Goal: Task Accomplishment & Management: Manage account settings

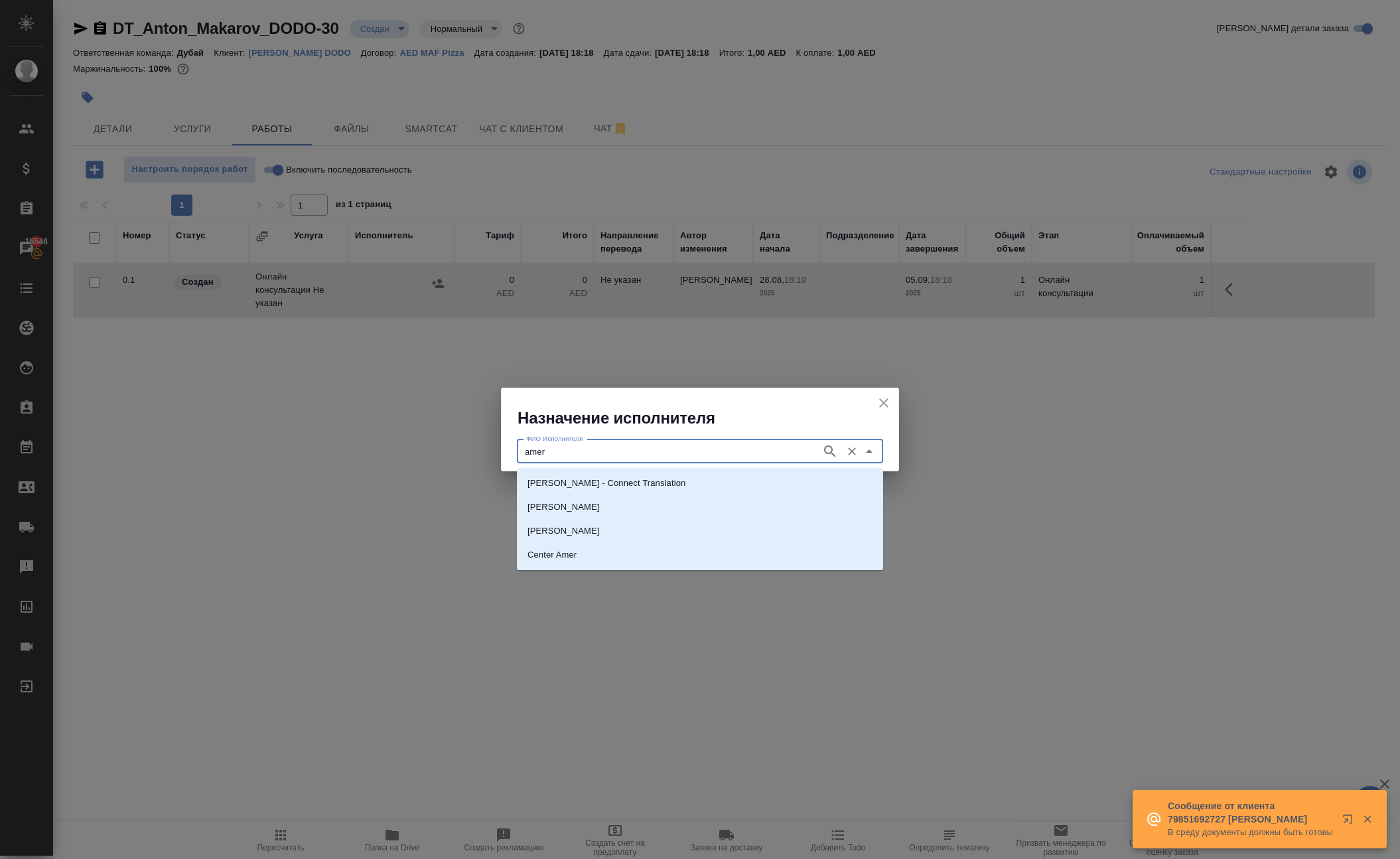
type input "amer"
click at [550, 555] on p "Center Amer" at bounding box center [551, 555] width 49 height 14
type input "Center Amer"
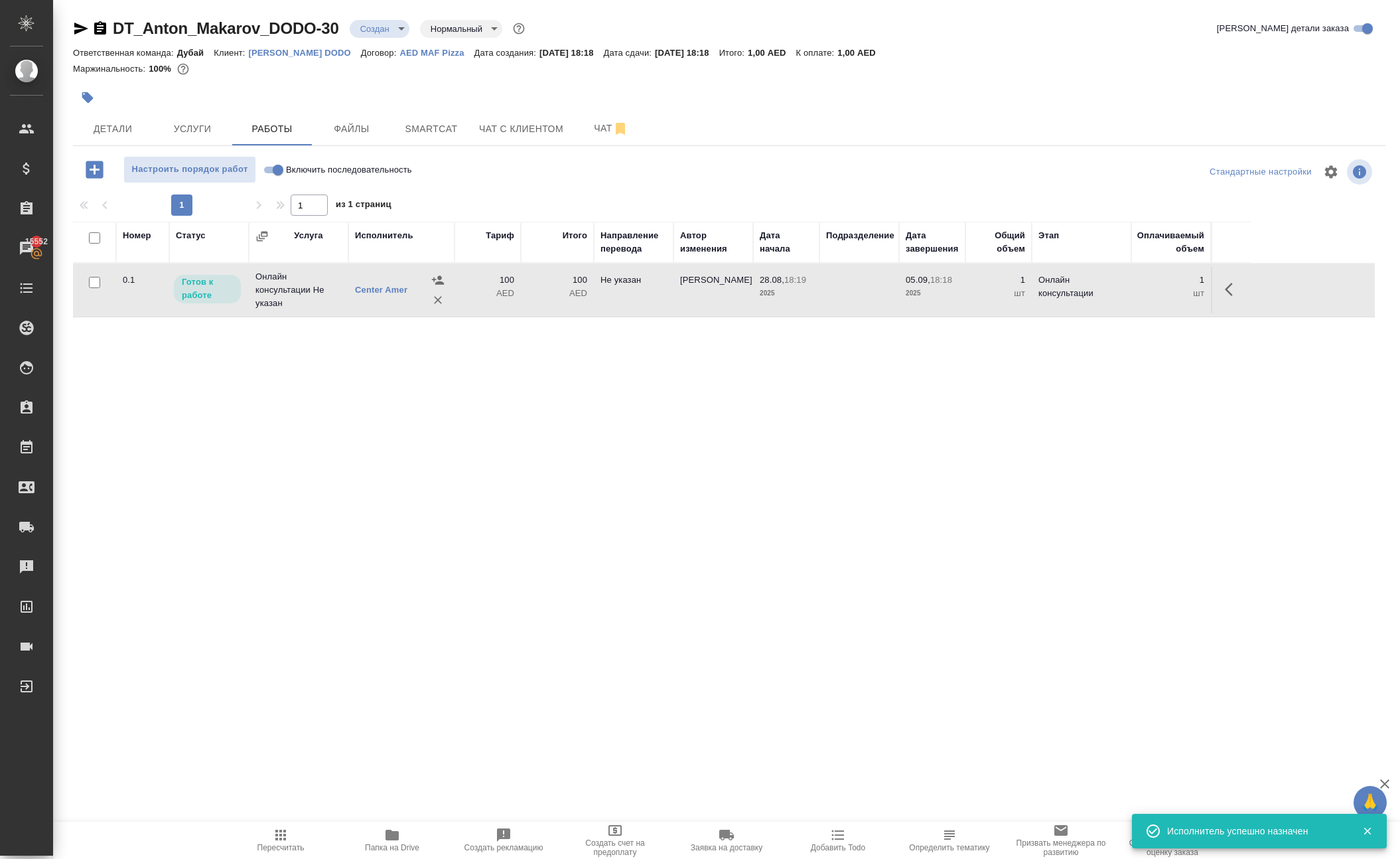
click at [501, 300] on p "AED" at bounding box center [488, 293] width 53 height 14
click at [1224, 297] on icon "button" at bounding box center [1232, 289] width 16 height 16
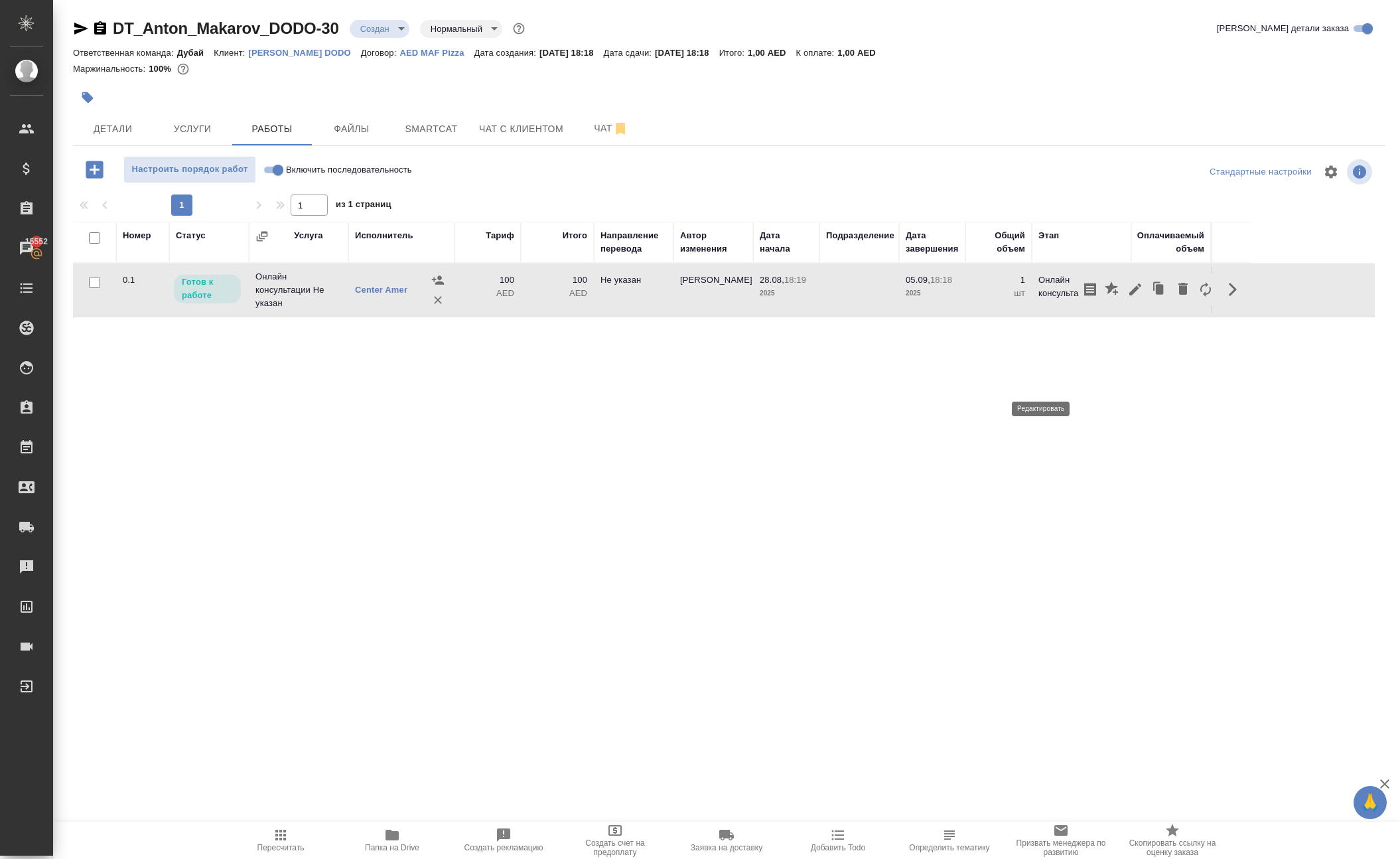
click at [1127, 297] on icon "button" at bounding box center [1135, 289] width 16 height 16
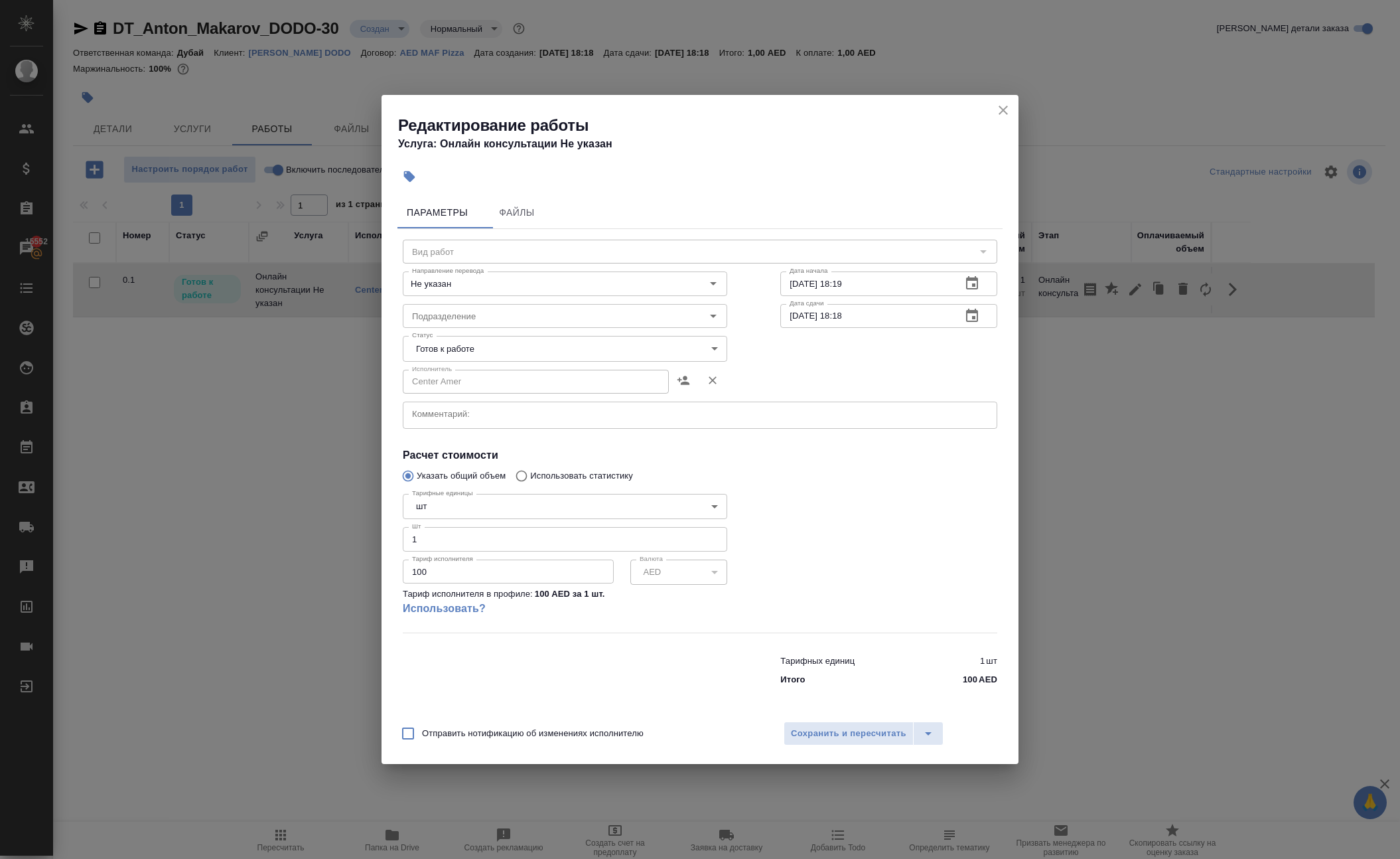
click at [499, 583] on input "100" at bounding box center [508, 572] width 211 height 24
type input "50"
click at [854, 741] on span "Сохранить и пересчитать" at bounding box center [848, 734] width 115 height 15
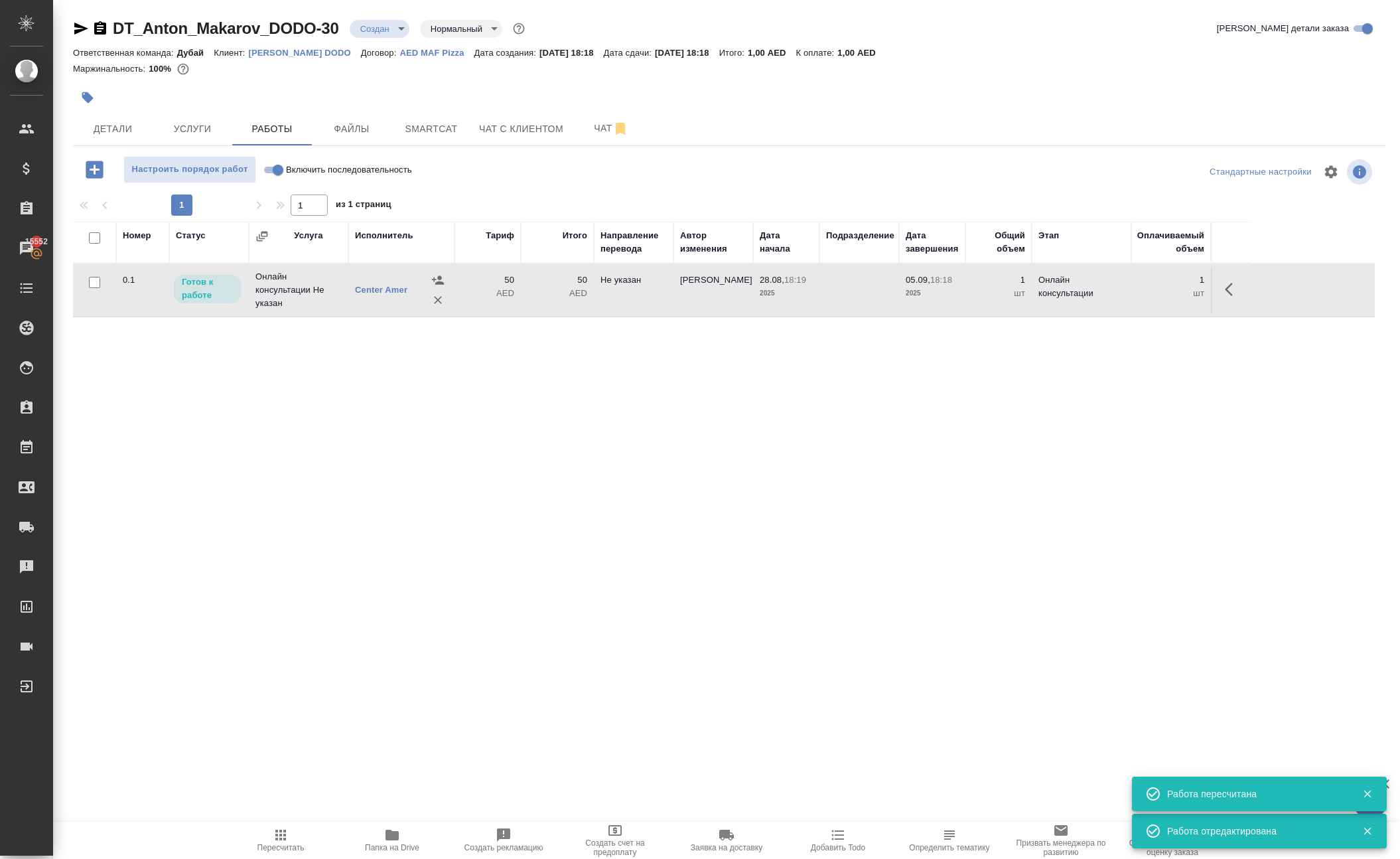
click at [281, 827] on icon "button" at bounding box center [280, 834] width 16 height 16
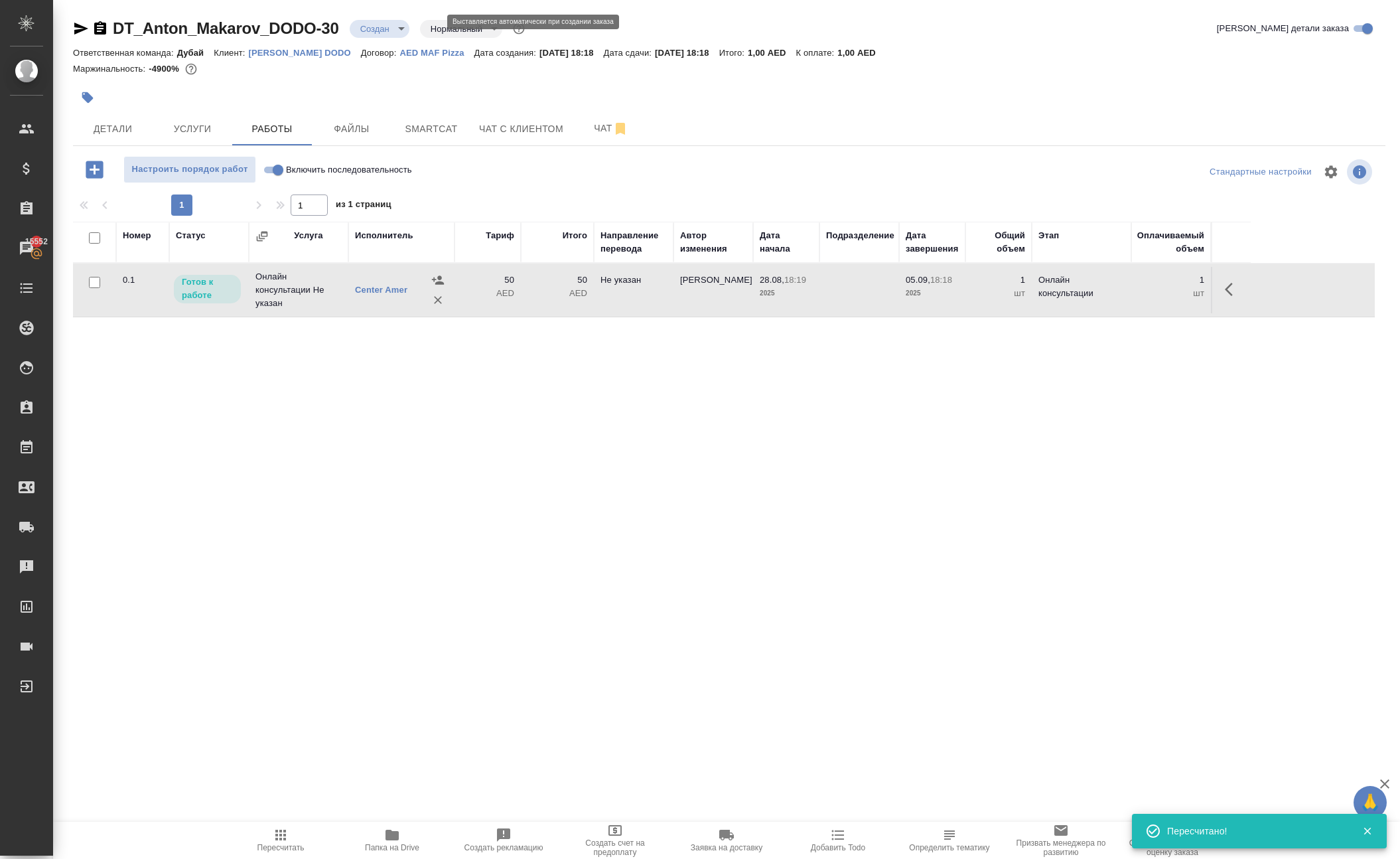
click at [419, 37] on body "🙏 .cls-1 fill:#fff; AWATERA Solokha Petro Клиенты Спецификации Заказы 15552 Чат…" at bounding box center [700, 429] width 1400 height 859
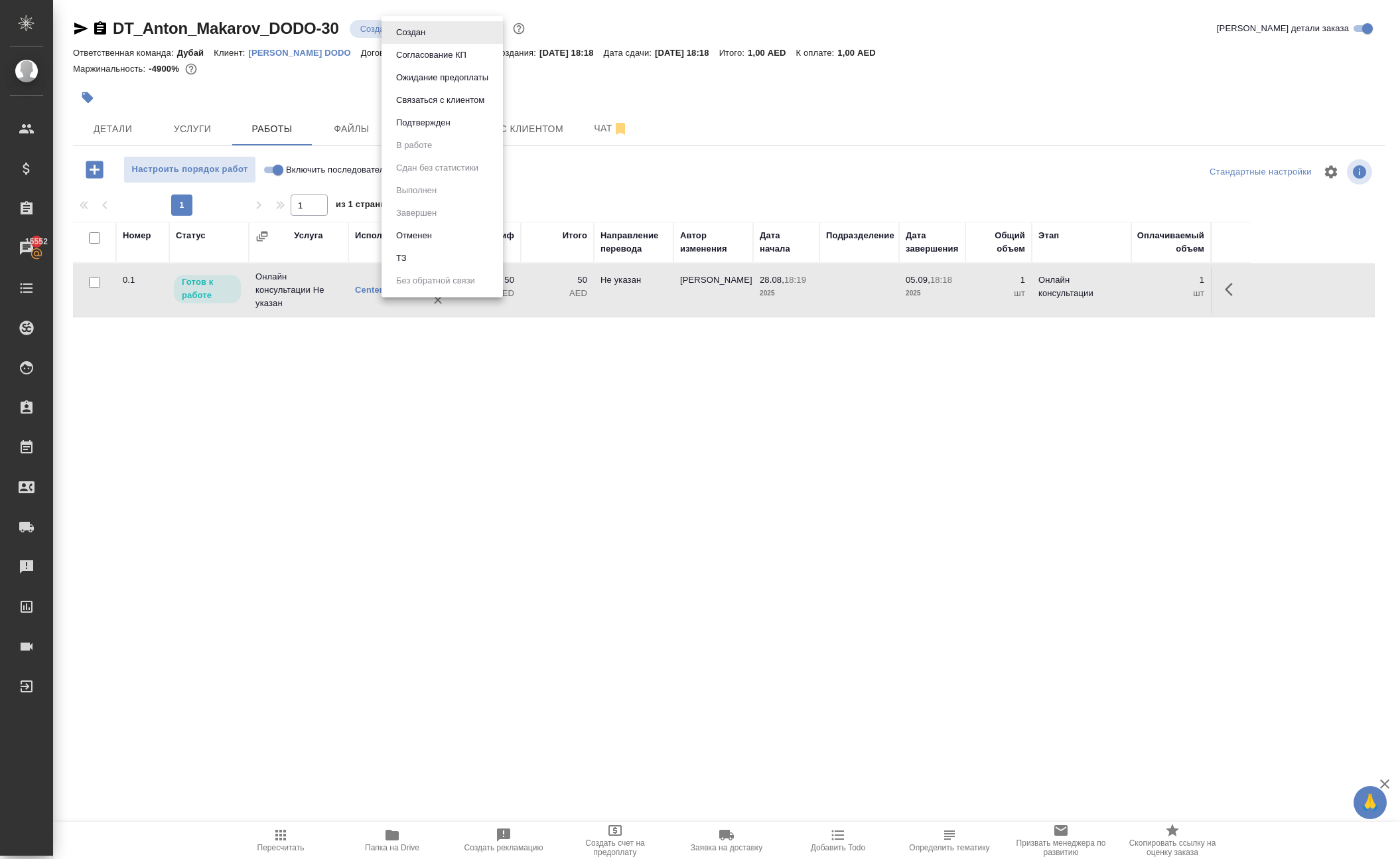
click at [341, 126] on div at bounding box center [700, 429] width 1400 height 859
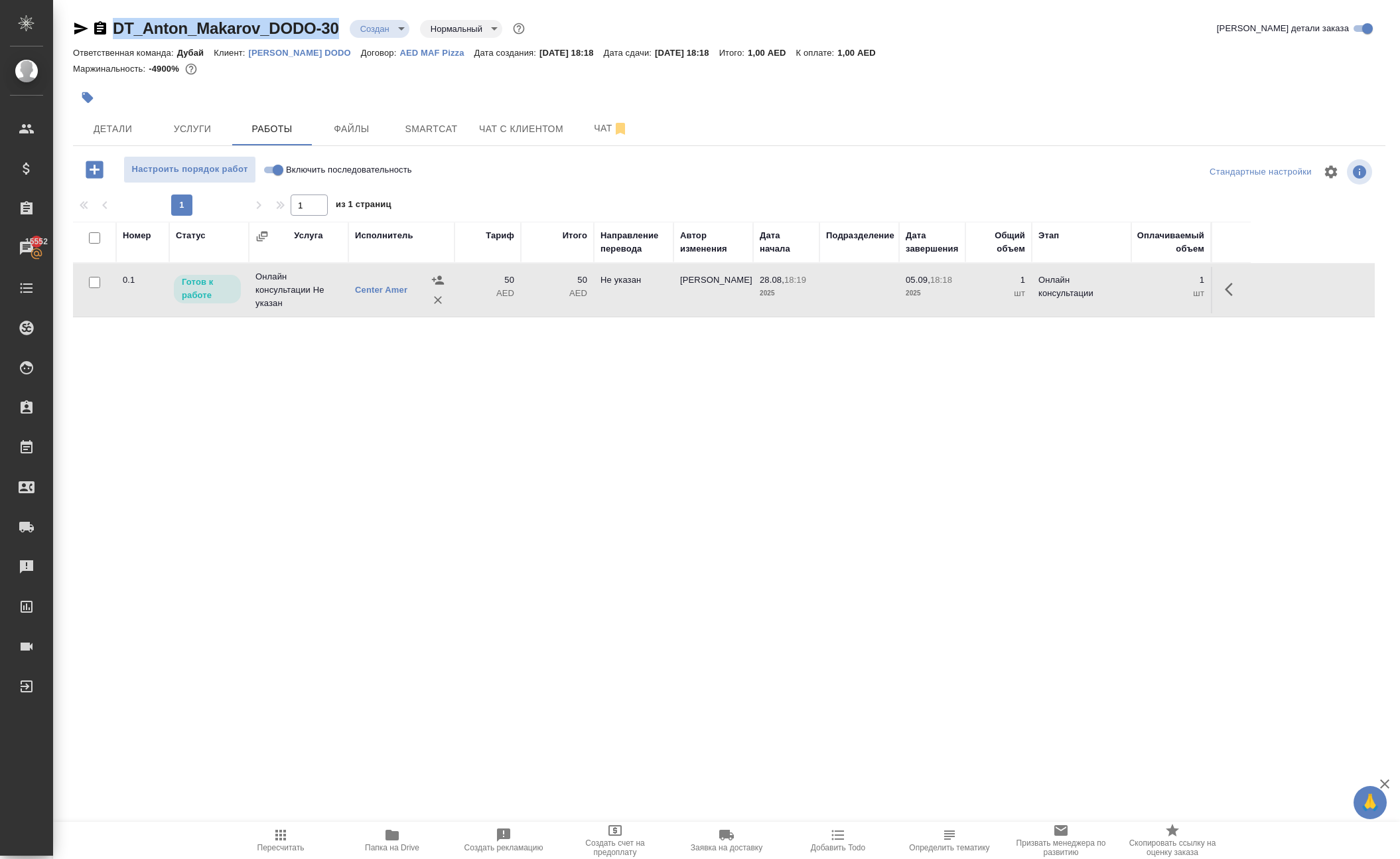
drag, startPoint x: 142, startPoint y: 32, endPoint x: 370, endPoint y: 36, distance: 228.0
click at [370, 36] on div "DT_Anton_Makarov_DODO-30 Создан new Нормальный normal" at bounding box center [300, 29] width 455 height 21
copy div "DT_Anton_Makarov_DODO-30"
click at [1224, 297] on icon "button" at bounding box center [1232, 289] width 16 height 16
click at [1127, 297] on icon "button" at bounding box center [1135, 289] width 16 height 16
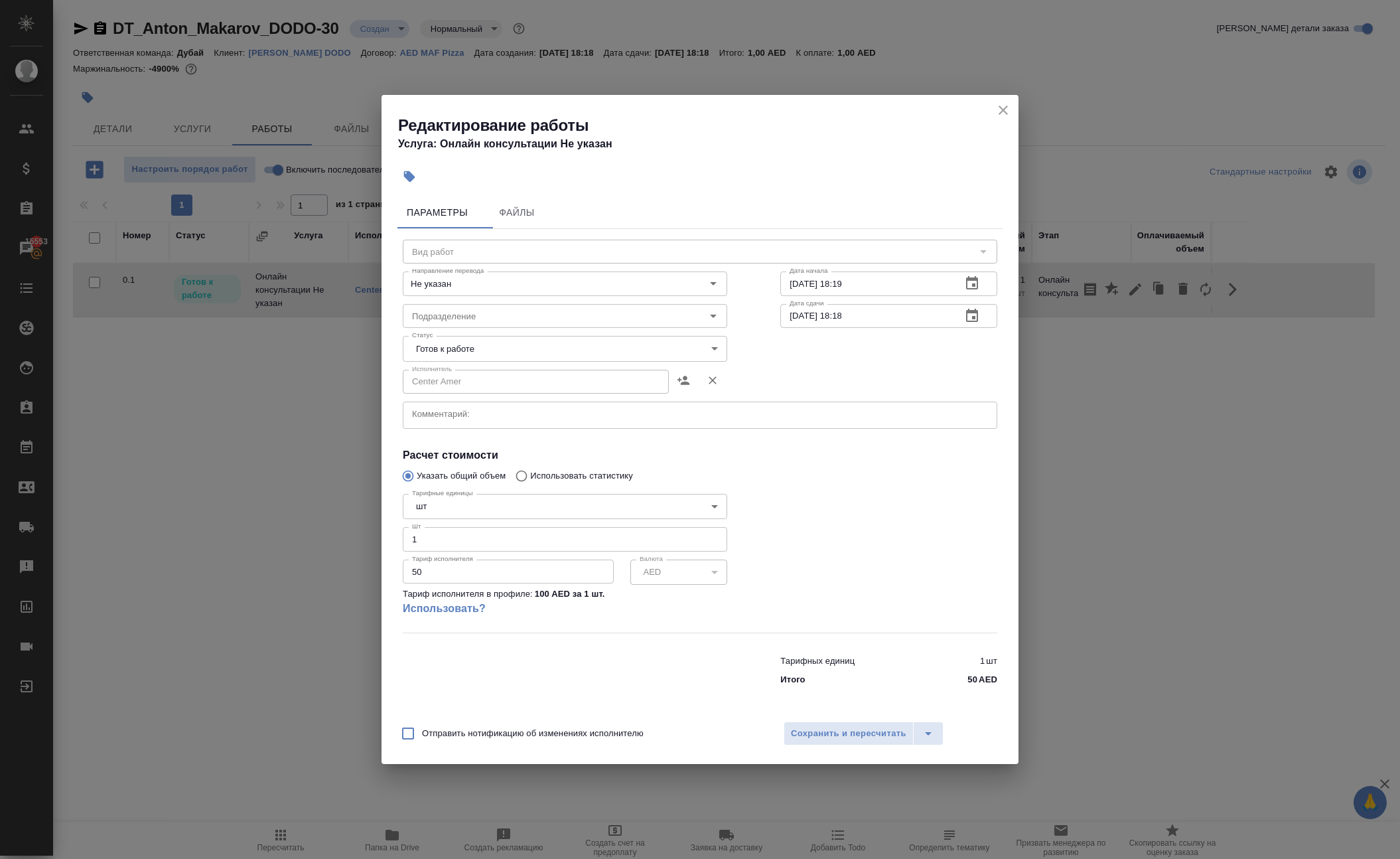
click at [479, 408] on textarea at bounding box center [700, 415] width 576 height 14
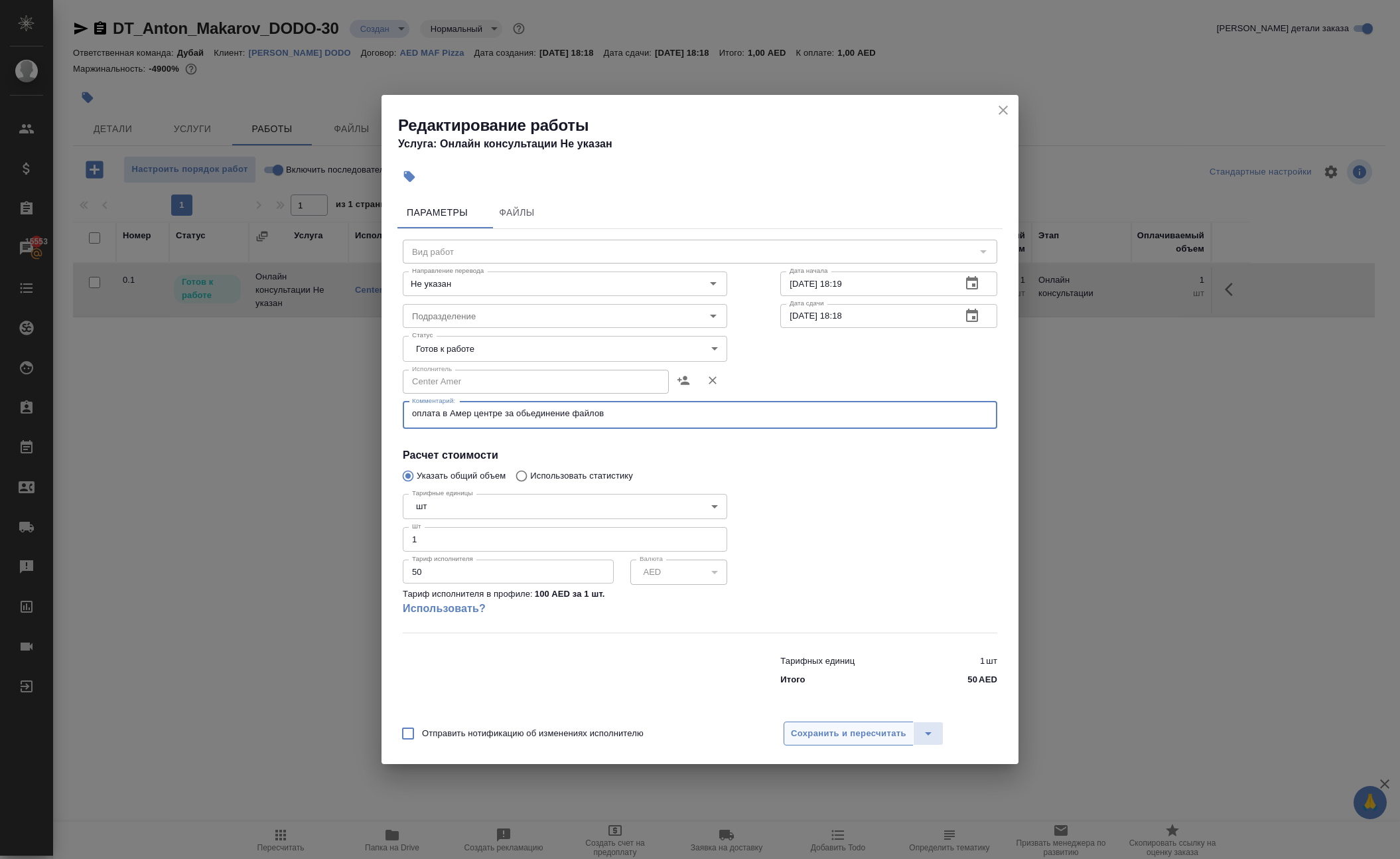
type textarea "оплата в Амер центре за обьединение файлов"
click at [850, 741] on span "Сохранить и пересчитать" at bounding box center [848, 734] width 115 height 15
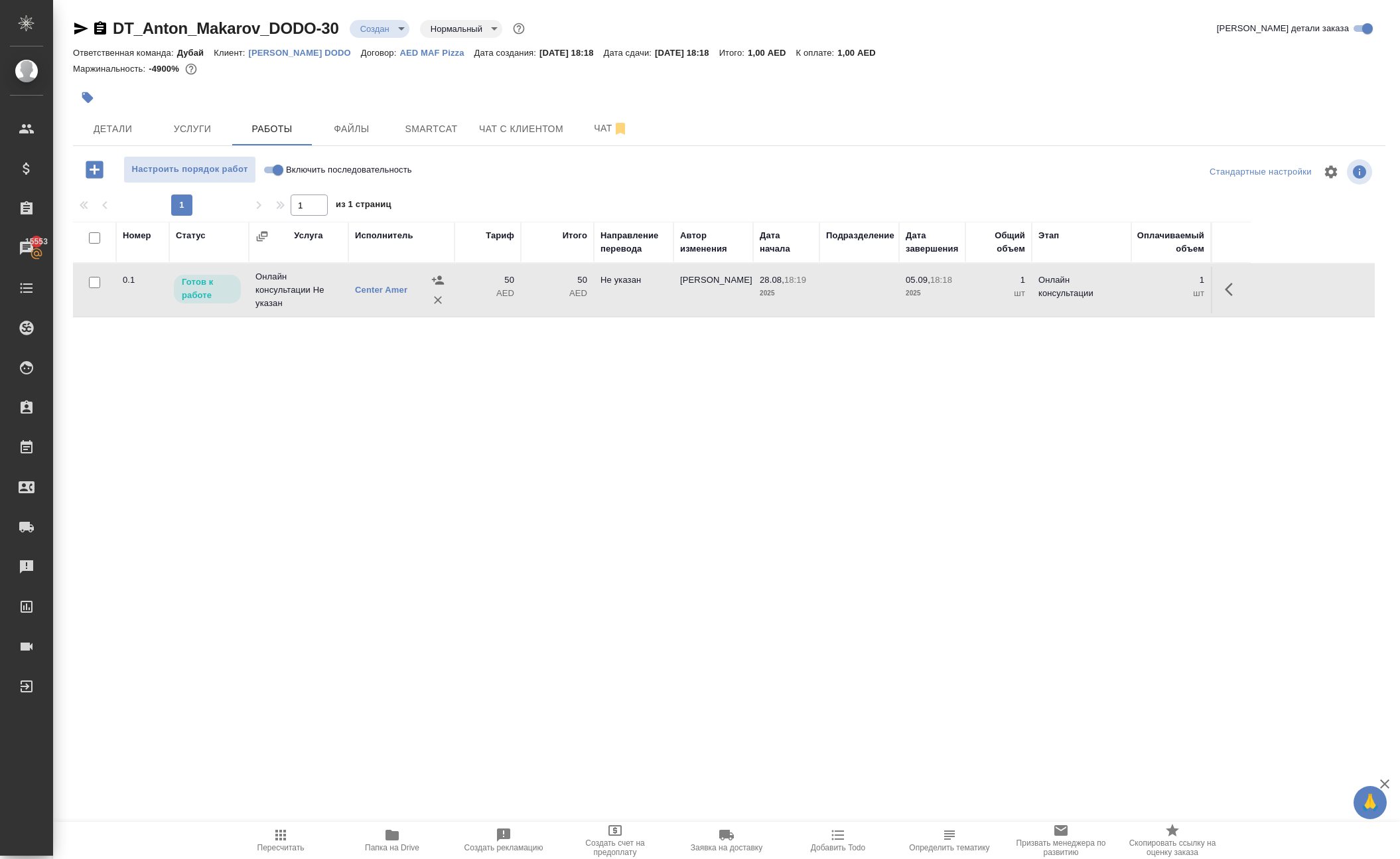
click at [370, 554] on div "DT_Anton_Makarov_DODO-30 Создан new Нормальный normal Кратко детали заказа Отве…" at bounding box center [729, 277] width 1327 height 554
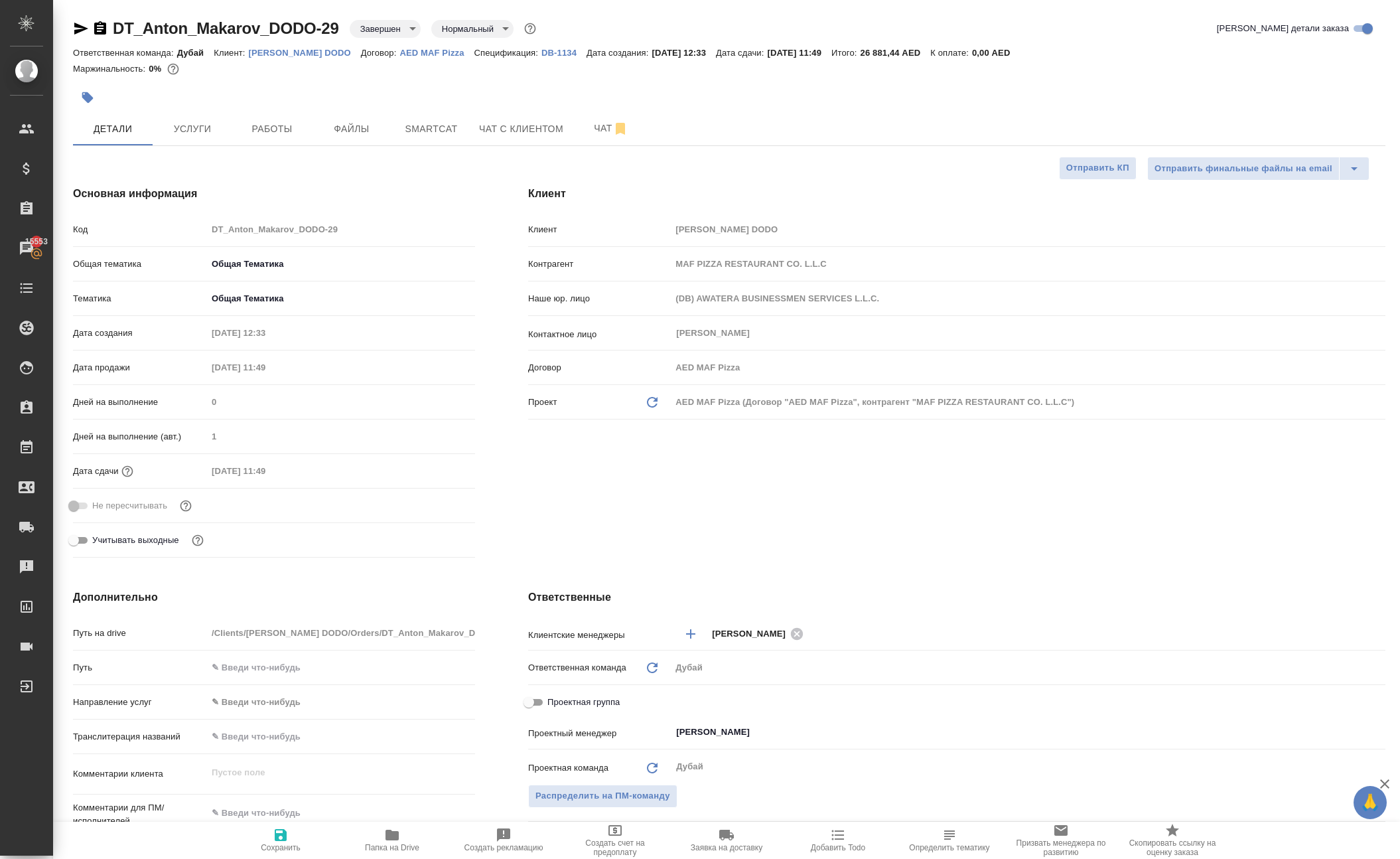
select select "RU"
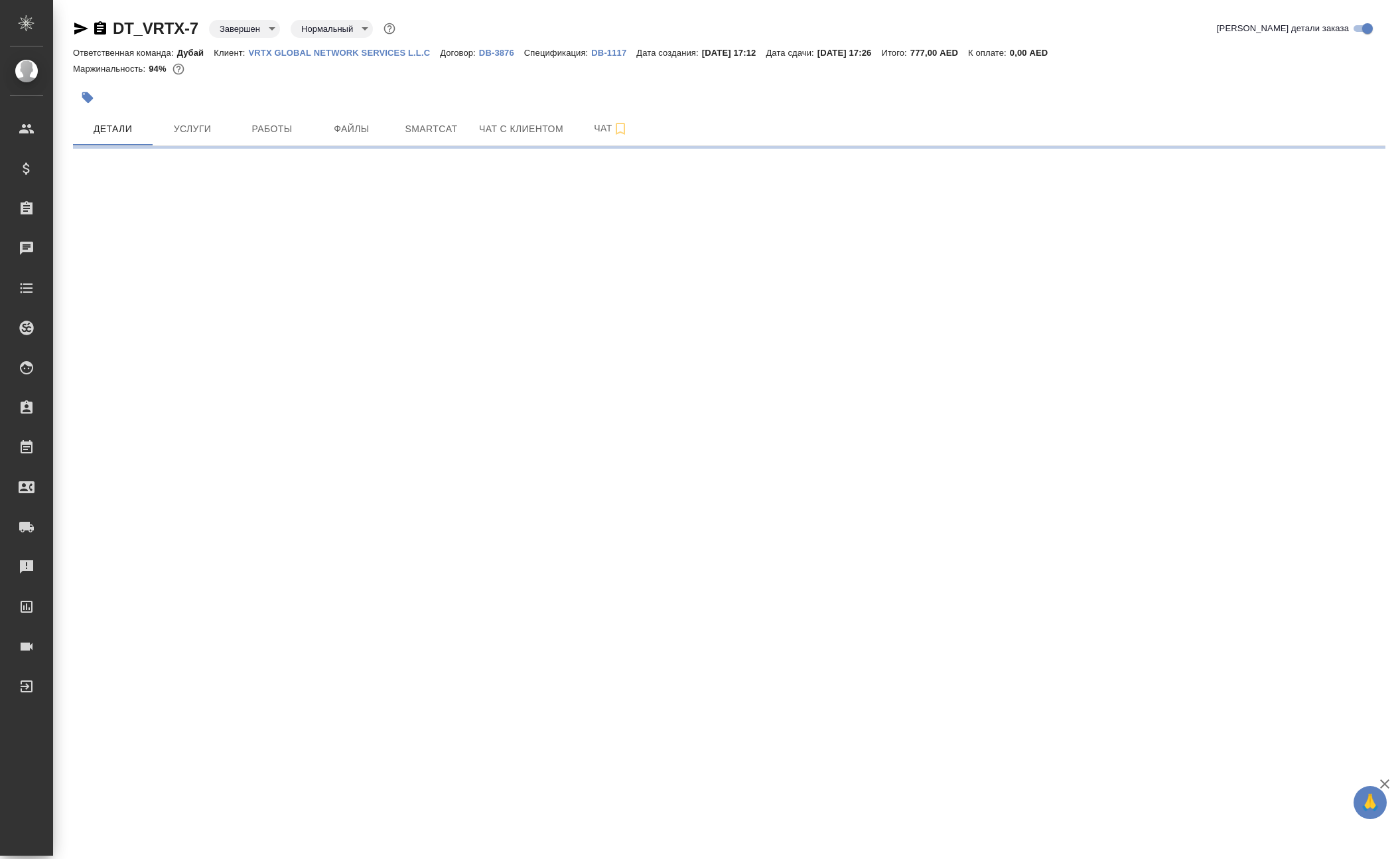
select select "RU"
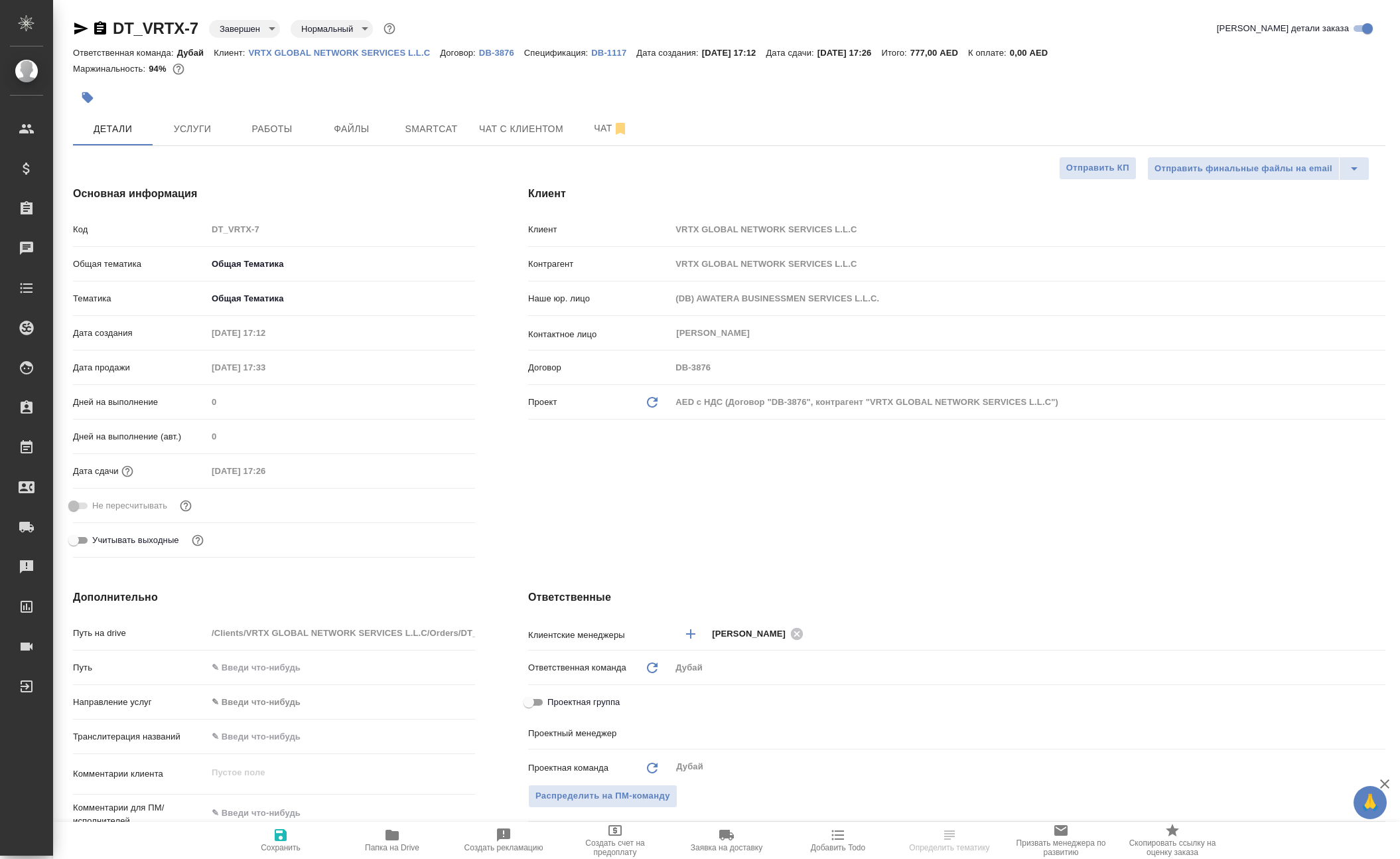
type textarea "x"
type input "[PERSON_NAME]"
click at [395, 58] on p "VRTX GLOBAL NETWORK SERVICES L.L.C" at bounding box center [345, 52] width 191 height 10
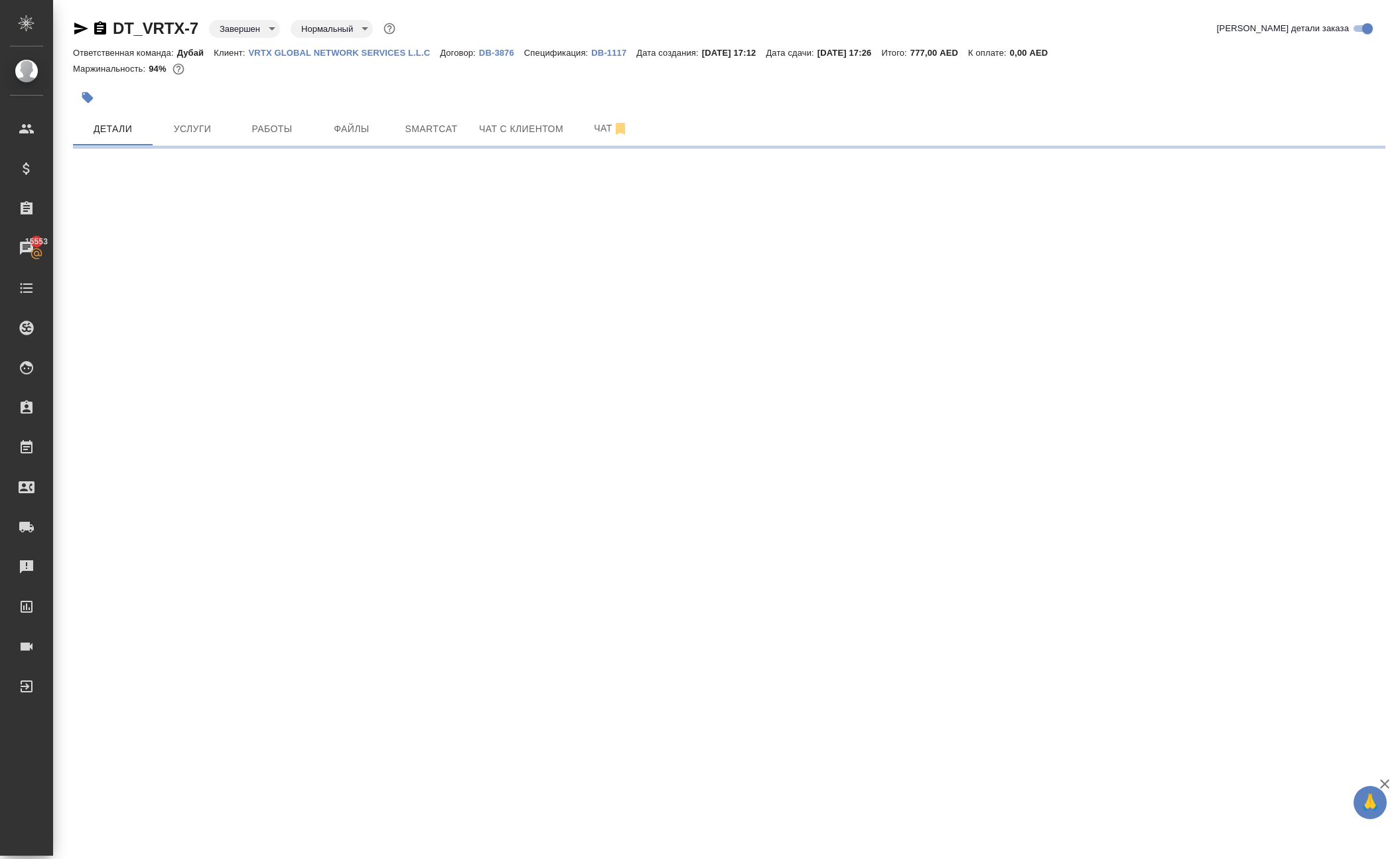
select select "RU"
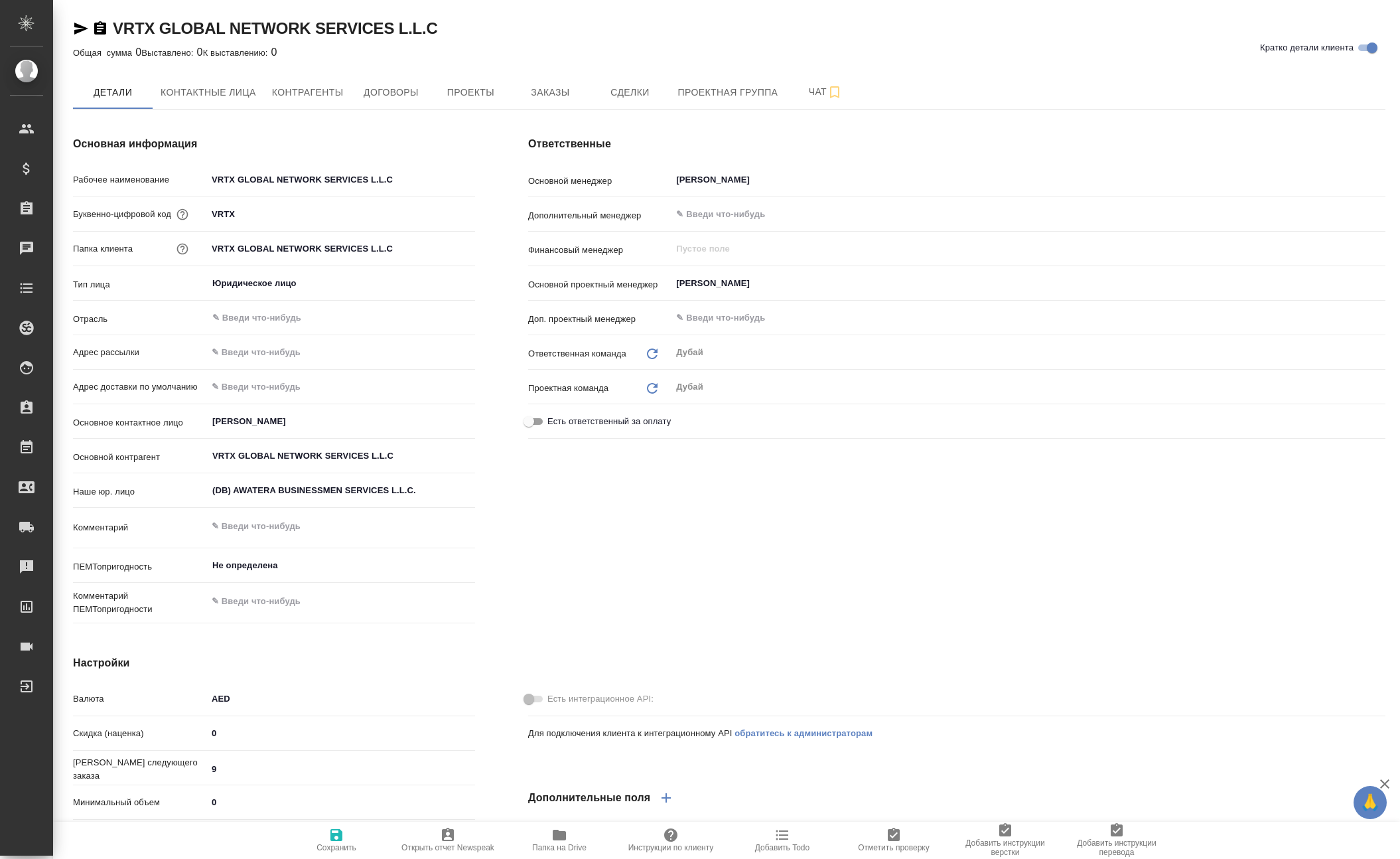
type textarea "x"
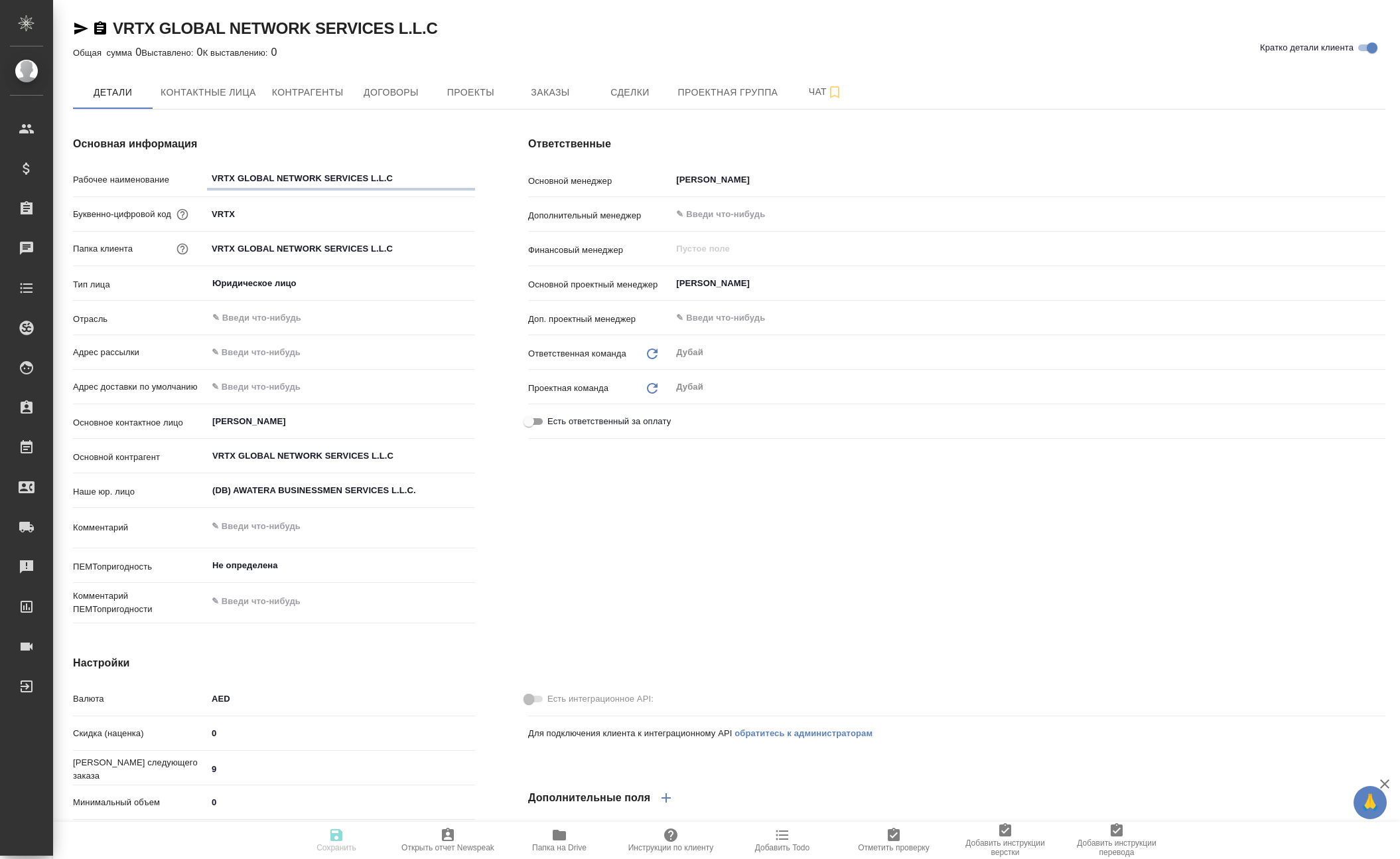
type textarea "x"
